Goal: Information Seeking & Learning: Check status

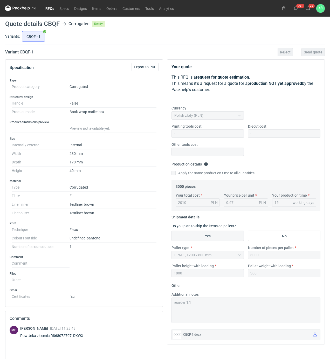
drag, startPoint x: 149, startPoint y: 44, endPoint x: 162, endPoint y: 43, distance: 12.5
click at [162, 43] on div "Variants: CBQF - 1" at bounding box center [164, 37] width 319 height 15
click at [310, 9] on button "27" at bounding box center [308, 8] width 8 height 8
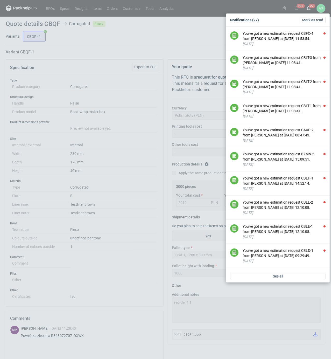
click at [195, 35] on div "Notifications (27) Mark as read You've got a new estimation request CBFC-4 from…" at bounding box center [165, 179] width 331 height 359
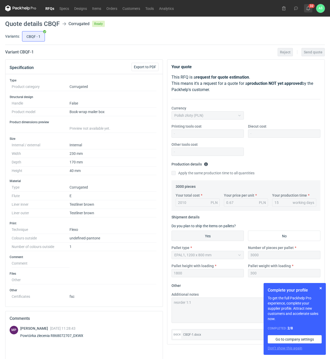
click at [307, 8] on icon at bounding box center [308, 8] width 4 height 4
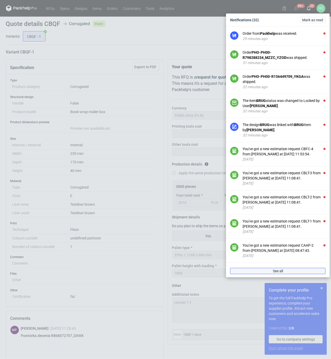
click at [280, 273] on span "See all" at bounding box center [278, 271] width 10 height 4
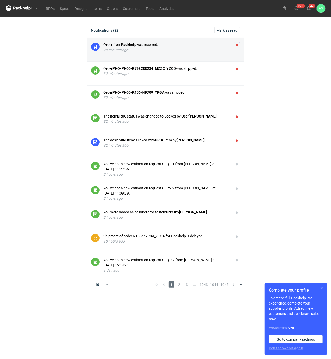
click at [236, 46] on button "button" at bounding box center [237, 45] width 6 height 6
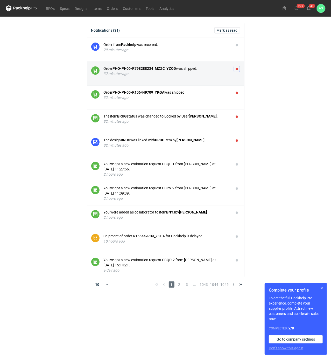
click at [236, 70] on button "button" at bounding box center [237, 69] width 6 height 6
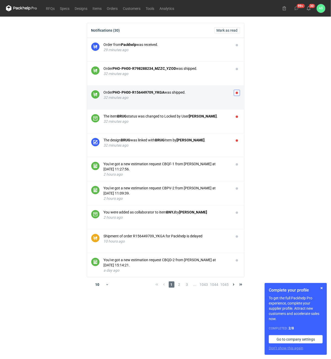
click at [237, 93] on button "button" at bounding box center [237, 93] width 6 height 6
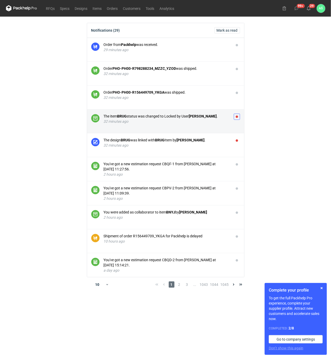
click at [238, 118] on button "button" at bounding box center [237, 116] width 6 height 6
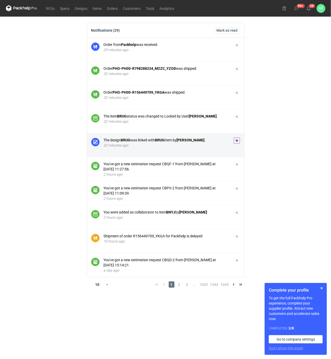
click at [236, 139] on button "button" at bounding box center [237, 140] width 6 height 6
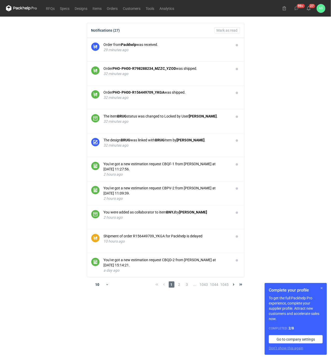
click at [321, 289] on button "button" at bounding box center [321, 288] width 6 height 6
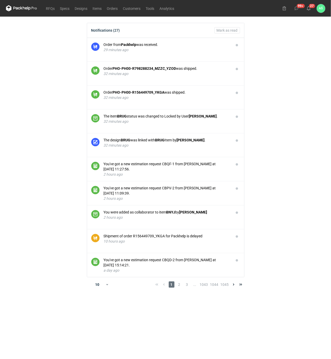
drag, startPoint x: 286, startPoint y: 158, endPoint x: 286, endPoint y: 149, distance: 8.8
click at [286, 154] on main "Notifications (27) Mark as read Order from Packhelp was received. 29 minutes ag…" at bounding box center [165, 188] width 323 height 342
click at [48, 6] on link "RFQs" at bounding box center [51, 8] width 14 height 6
